Goal: Transaction & Acquisition: Purchase product/service

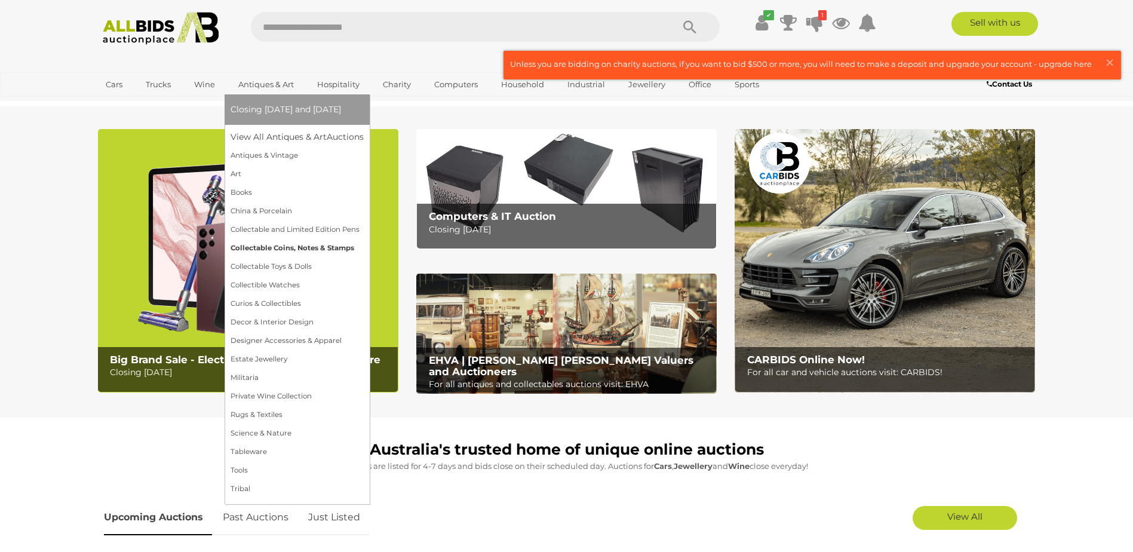
click at [279, 249] on link "Collectable Coins, Notes & Stamps" at bounding box center [297, 248] width 133 height 19
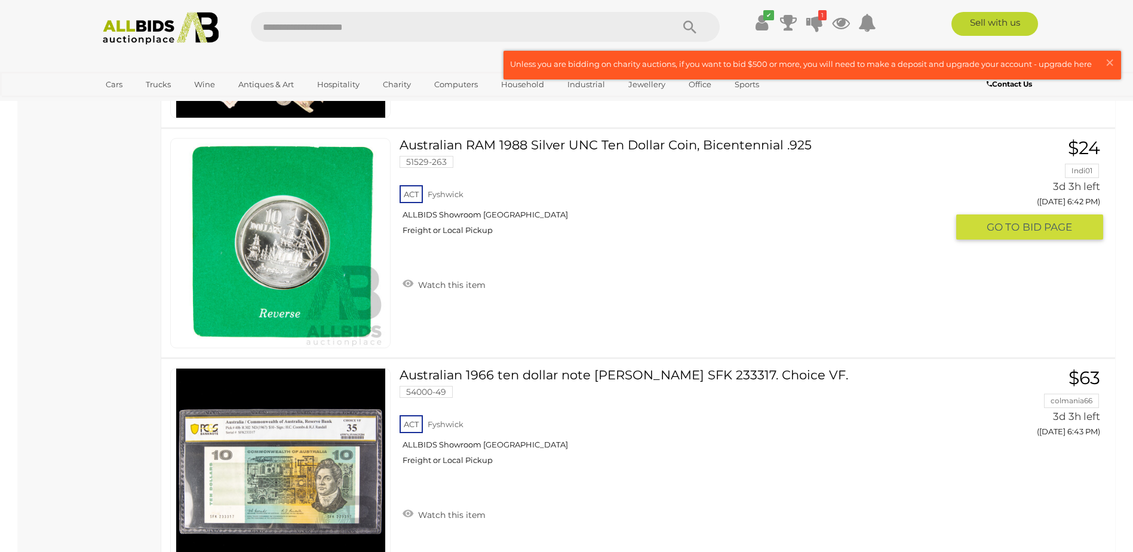
scroll to position [2928, 0]
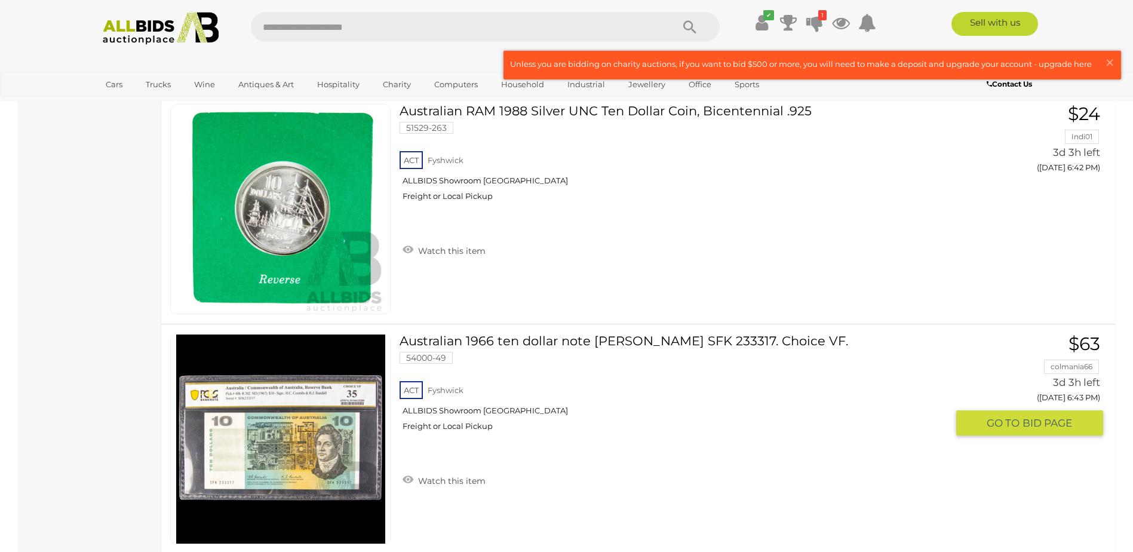
click at [292, 447] on img at bounding box center [280, 439] width 209 height 209
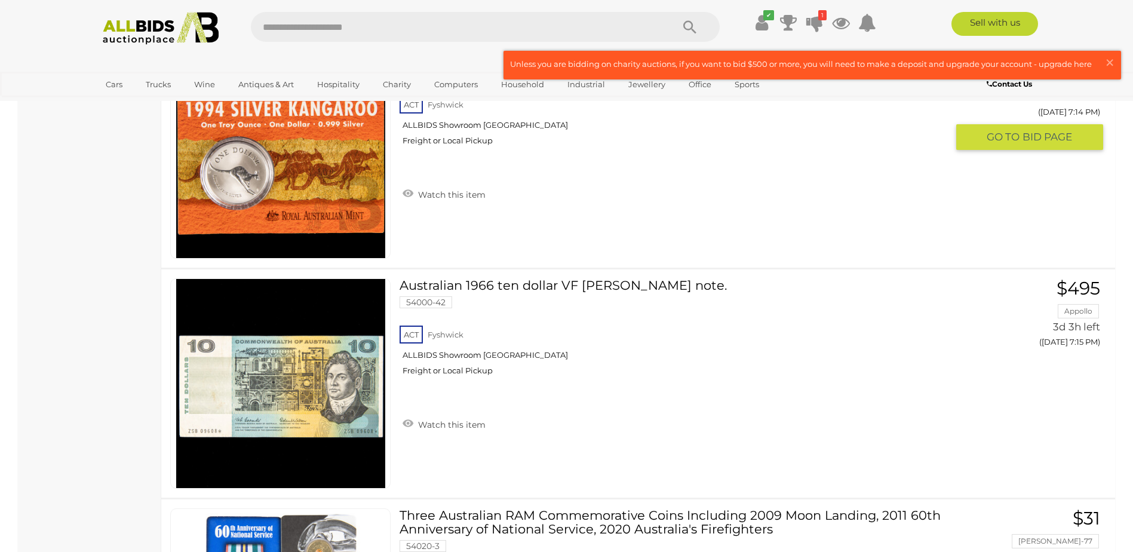
scroll to position [10420, 0]
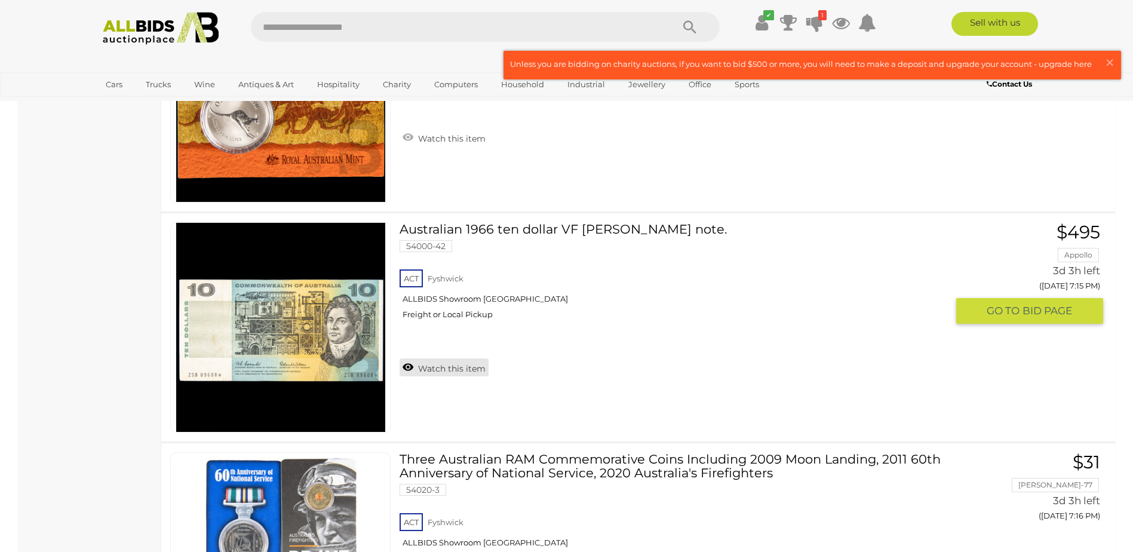
click at [432, 359] on link "Watch this item" at bounding box center [444, 368] width 89 height 18
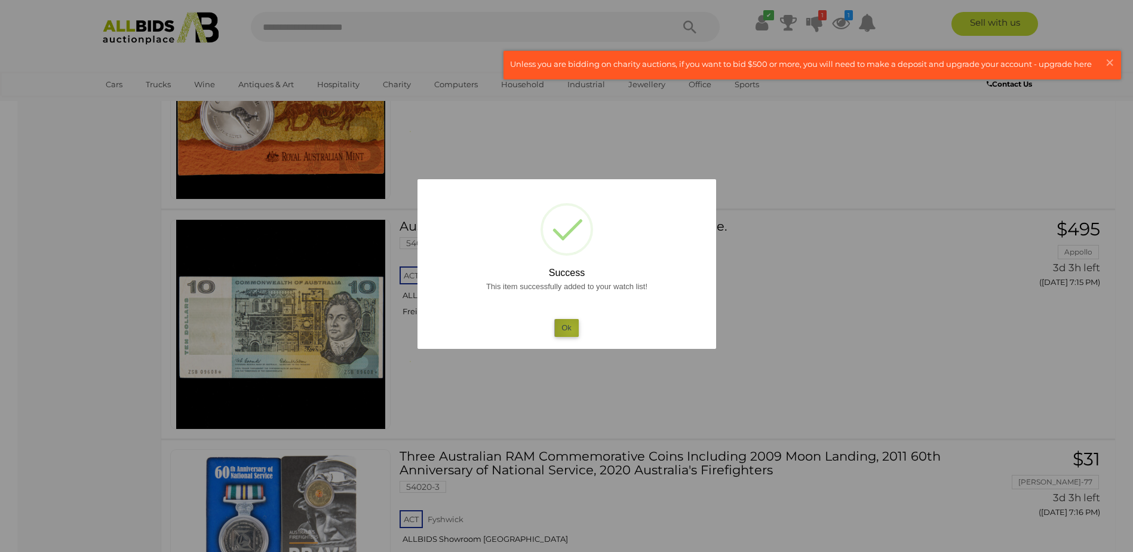
click at [572, 330] on button "Ok" at bounding box center [566, 327] width 24 height 17
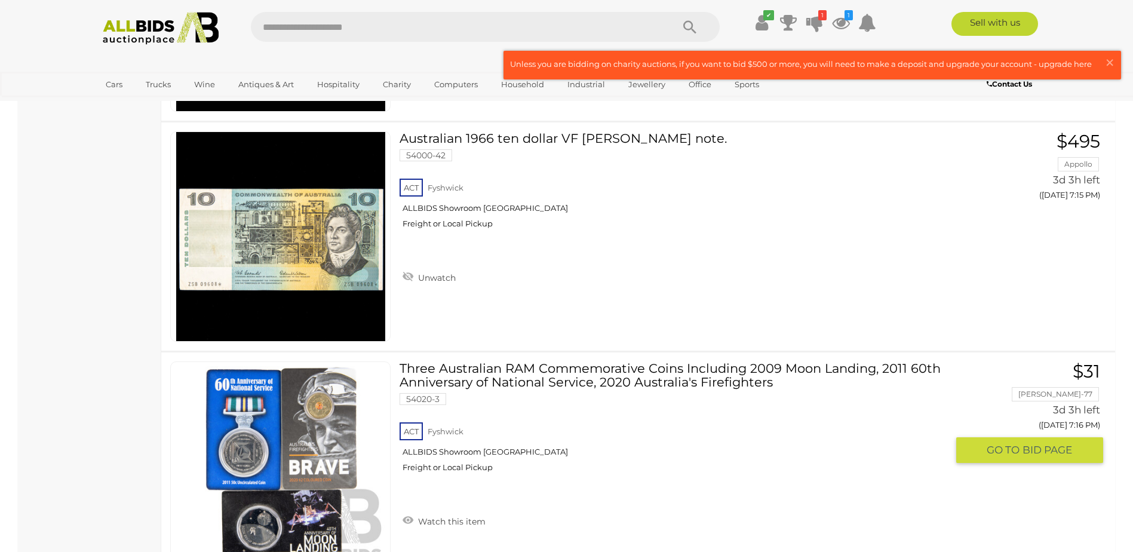
scroll to position [10360, 0]
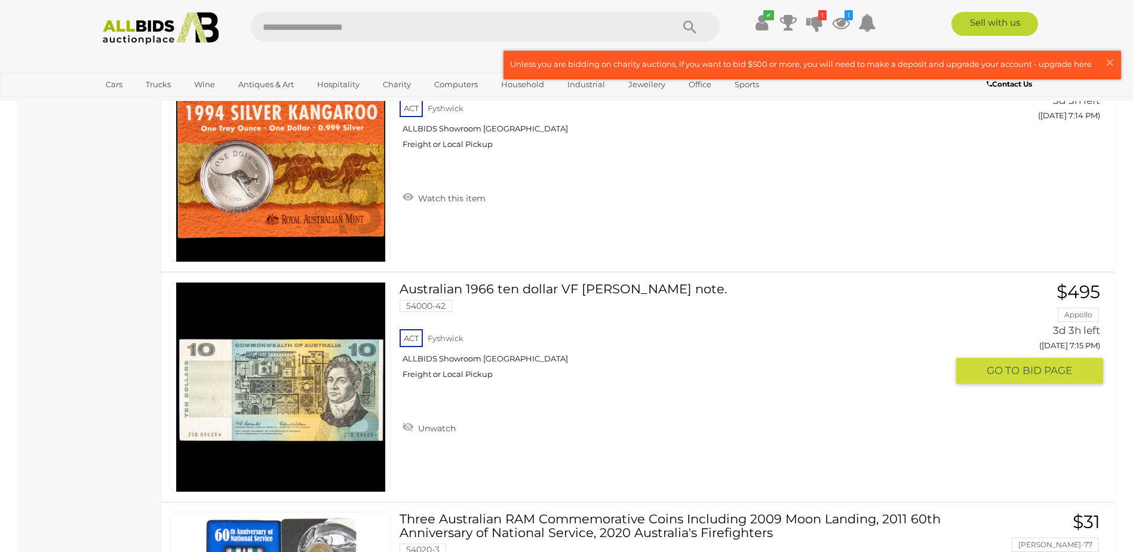
click at [318, 365] on link at bounding box center [280, 387] width 220 height 210
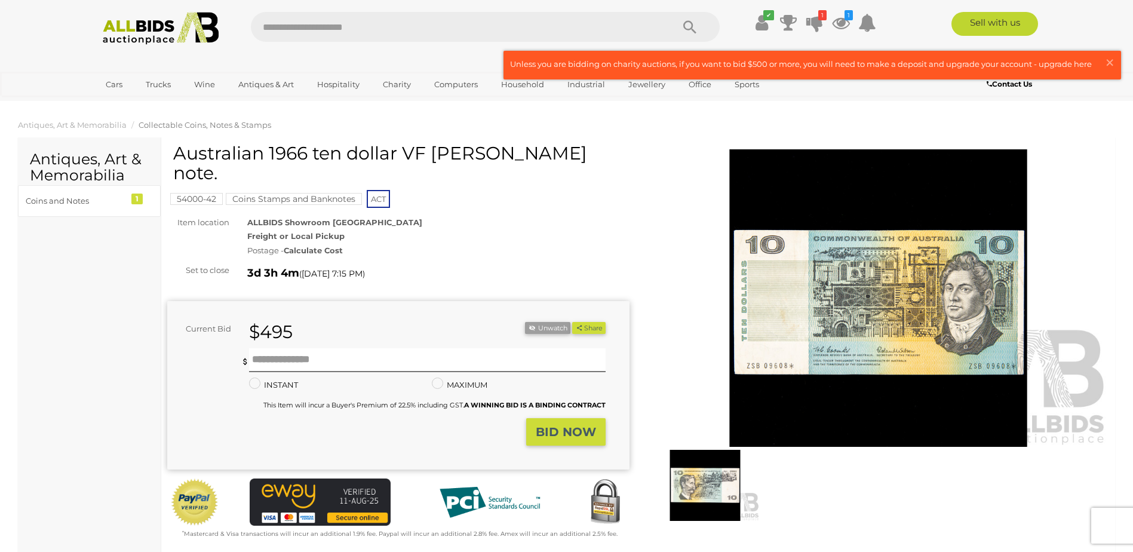
click at [854, 324] on img at bounding box center [879, 298] width 462 height 298
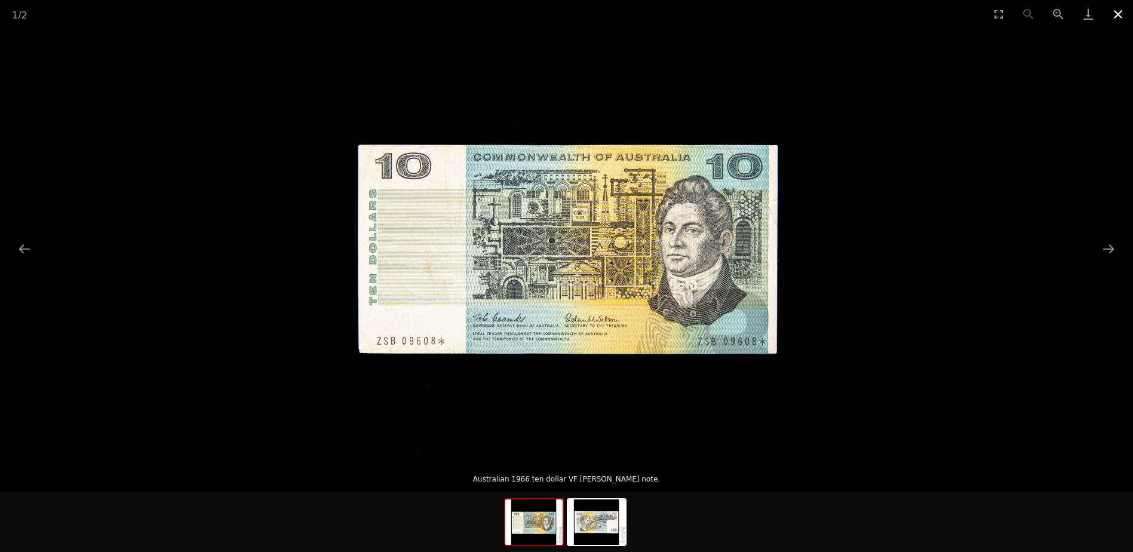
click at [1120, 14] on button "Close gallery" at bounding box center [1119, 14] width 30 height 28
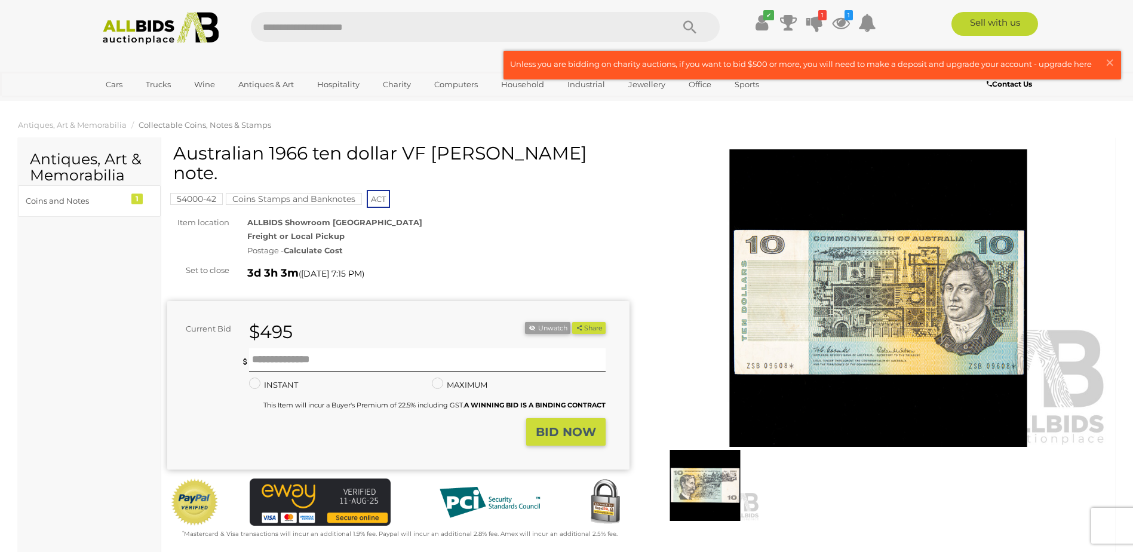
click at [694, 488] on img at bounding box center [705, 485] width 109 height 71
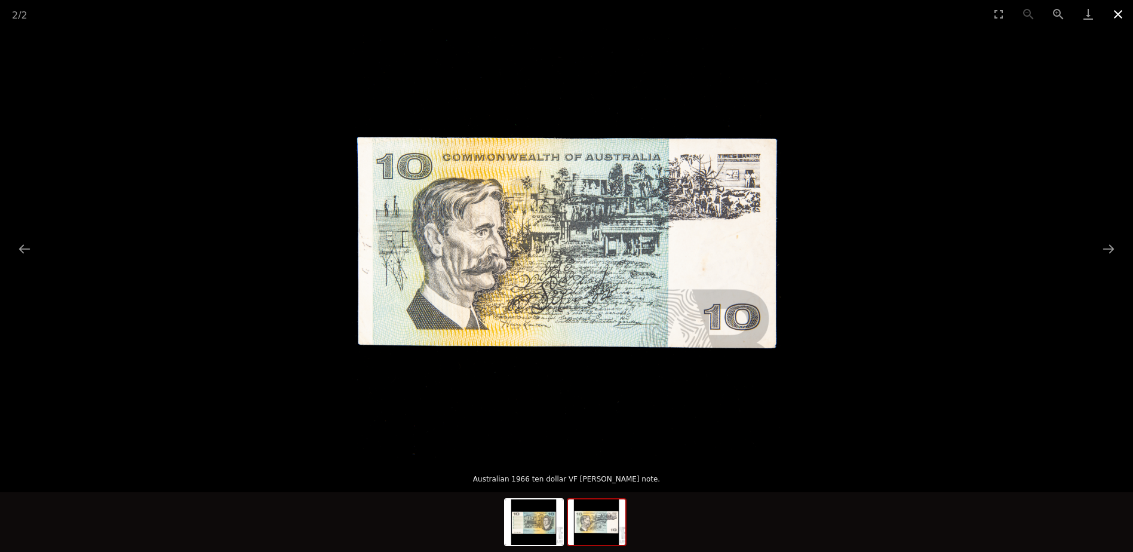
click at [1120, 13] on button "Close gallery" at bounding box center [1119, 14] width 30 height 28
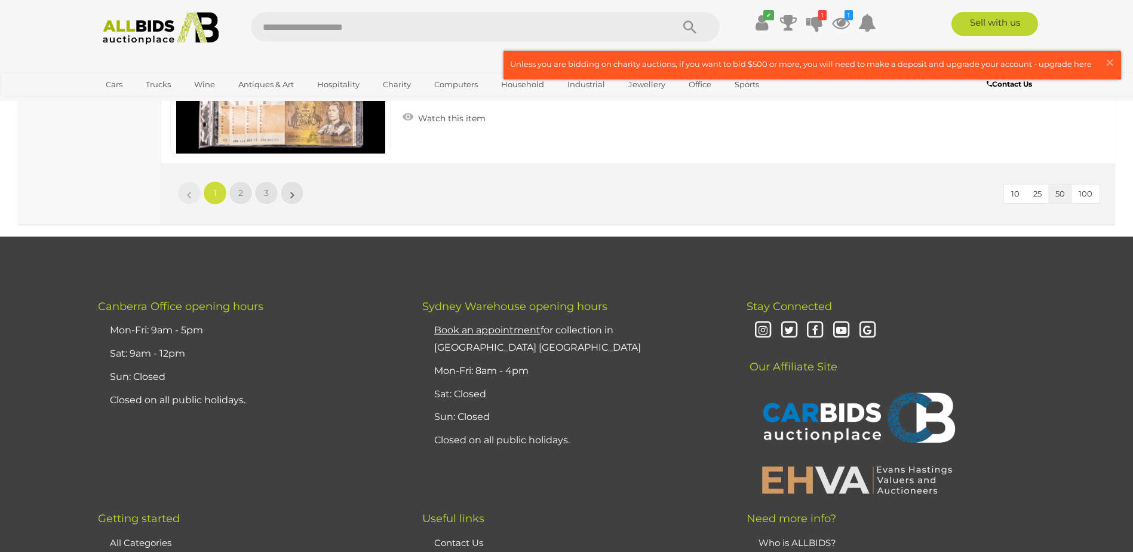
scroll to position [11508, 0]
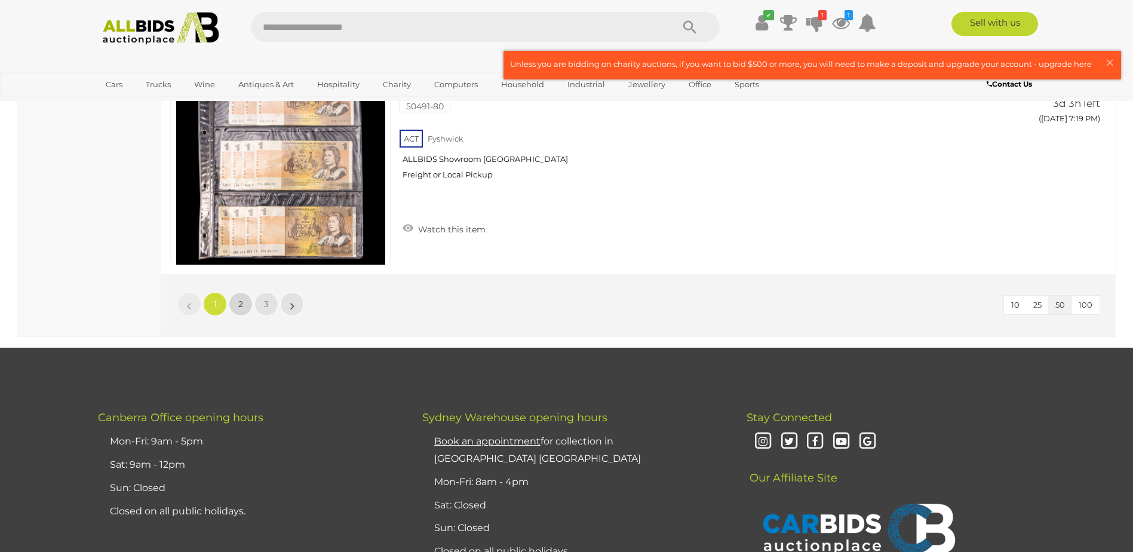
click at [240, 299] on span "2" at bounding box center [240, 304] width 5 height 11
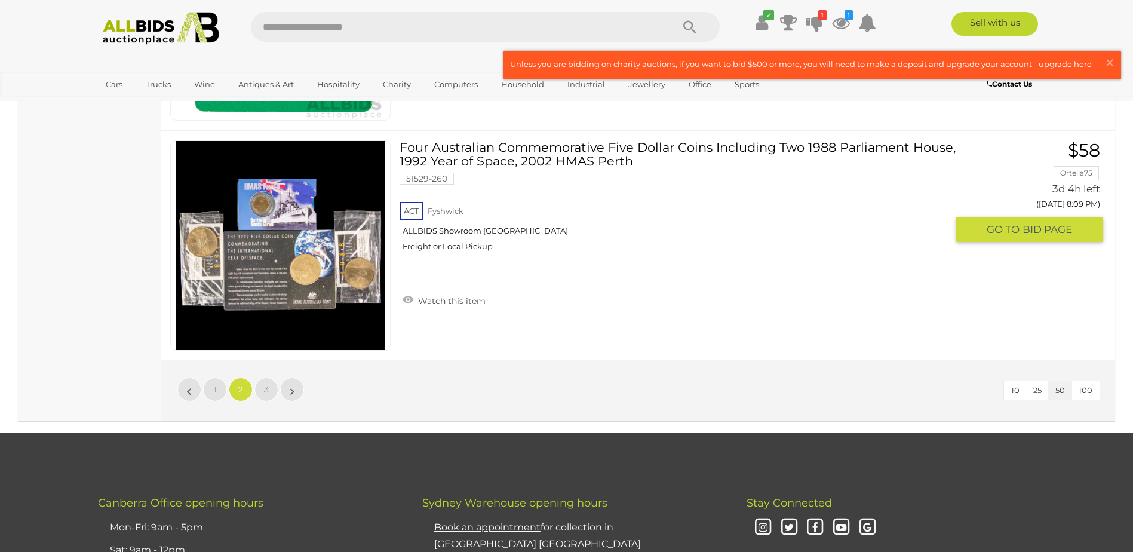
scroll to position [11434, 0]
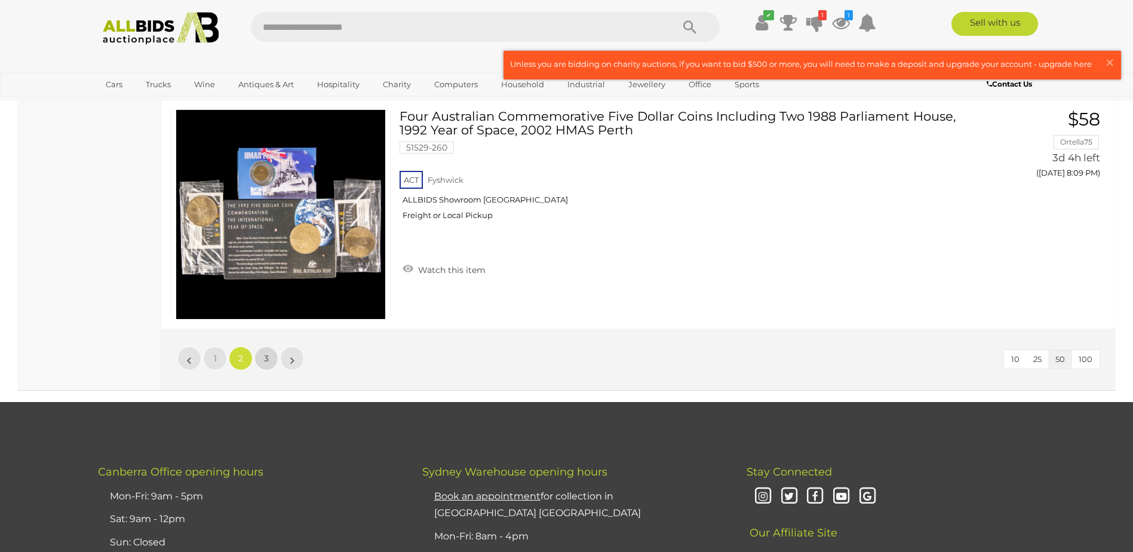
click at [263, 357] on link "3" at bounding box center [267, 359] width 24 height 24
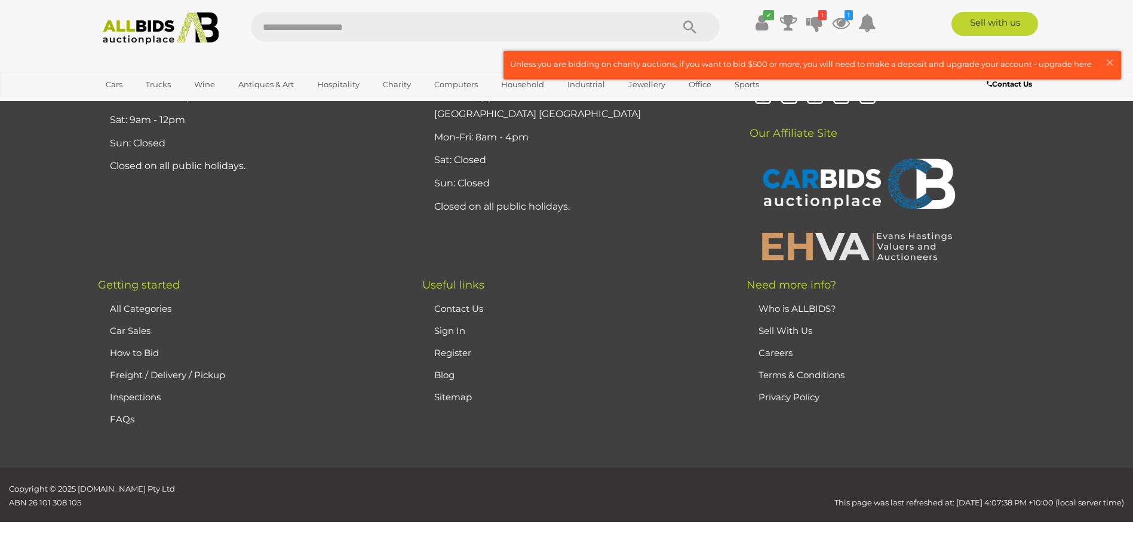
scroll to position [141, 0]
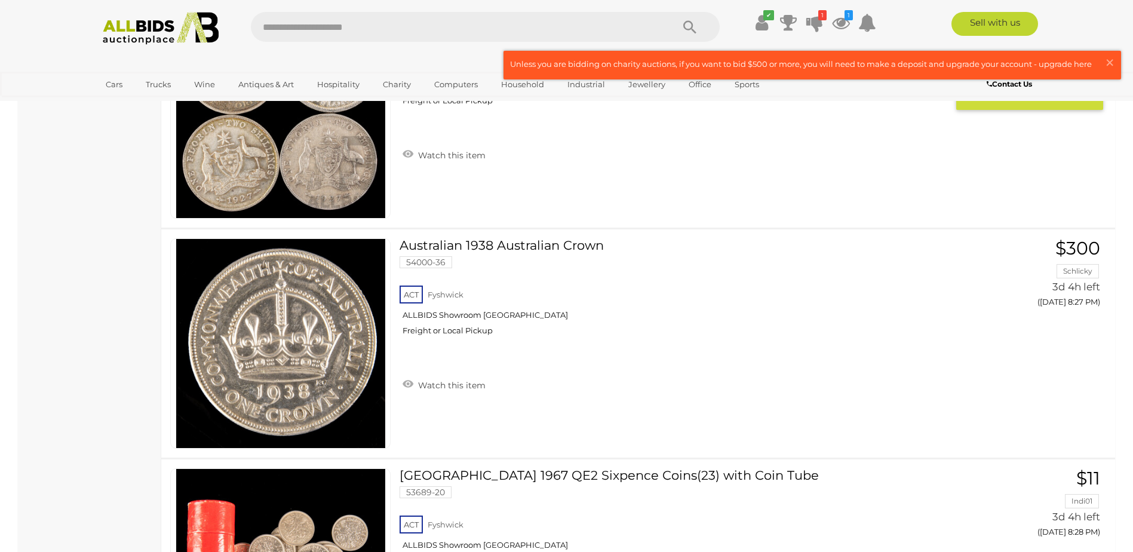
scroll to position [3965, 0]
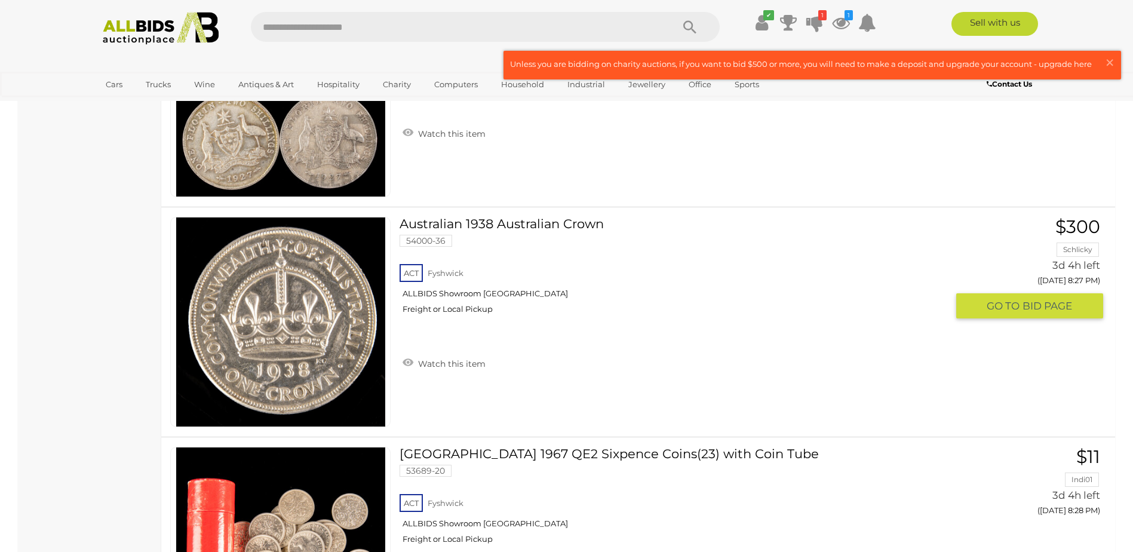
drag, startPoint x: 434, startPoint y: 363, endPoint x: 412, endPoint y: 359, distance: 22.5
click at [434, 362] on link "Watch this item" at bounding box center [444, 363] width 89 height 18
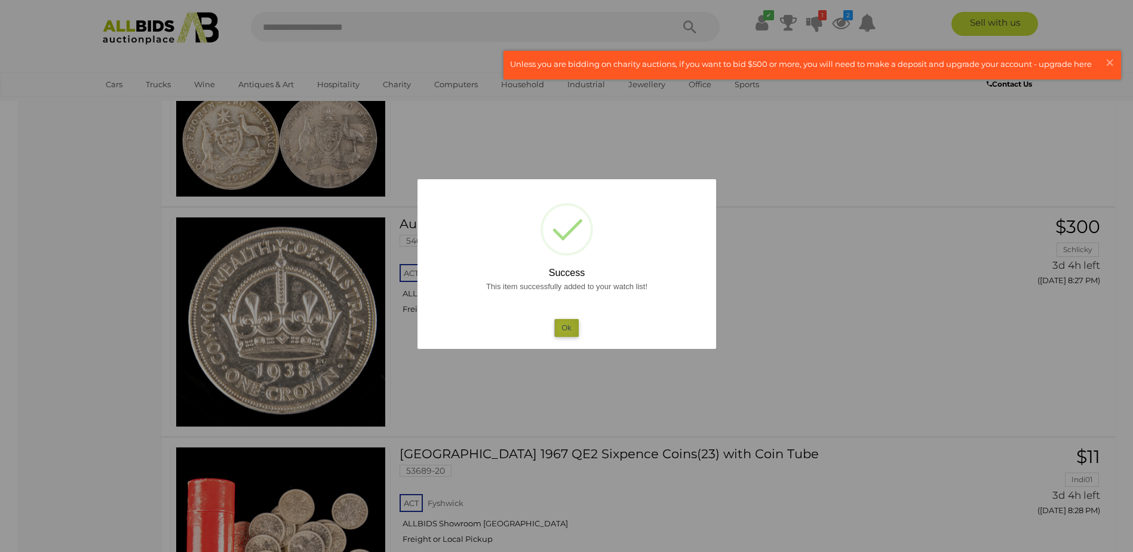
click at [565, 328] on button "Ok" at bounding box center [566, 327] width 24 height 17
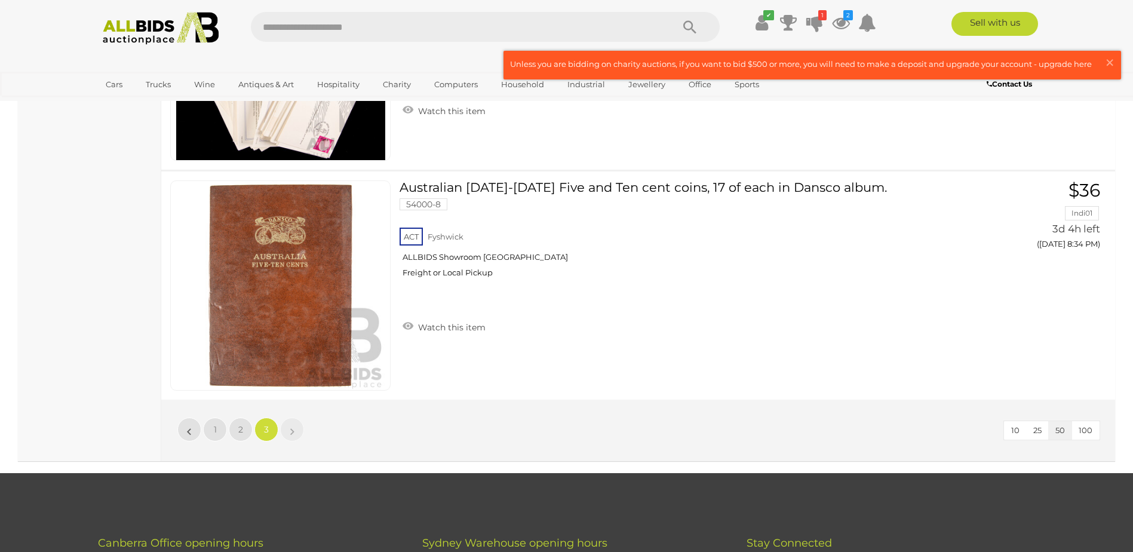
scroll to position [5578, 0]
